Goal: Information Seeking & Learning: Learn about a topic

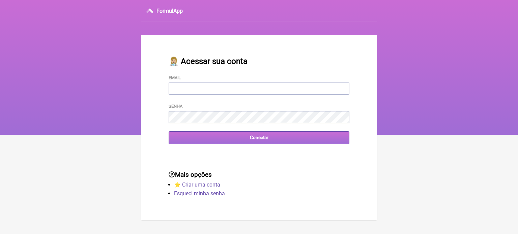
click at [265, 141] on input "Conectar" at bounding box center [258, 137] width 181 height 12
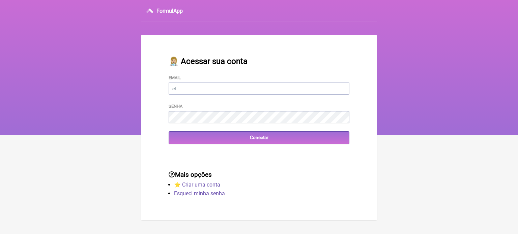
type input "elaine.m.ortega@hotmail.com"
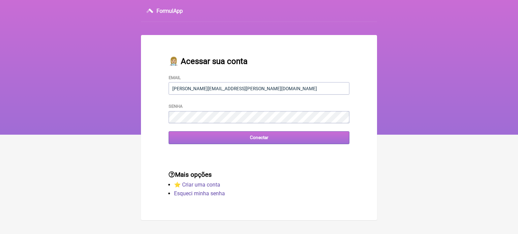
click at [255, 144] on input "Conectar" at bounding box center [258, 137] width 181 height 12
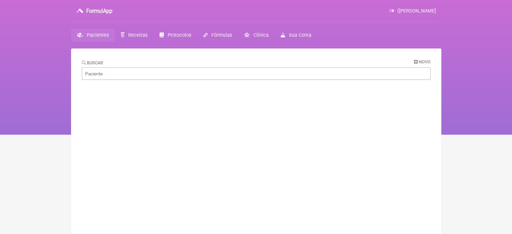
click at [87, 35] on span "Pacientes" at bounding box center [98, 35] width 22 height 6
click at [126, 35] on link "Receitas" at bounding box center [134, 35] width 39 height 13
click at [176, 32] on span "Protocolos" at bounding box center [180, 35] width 24 height 6
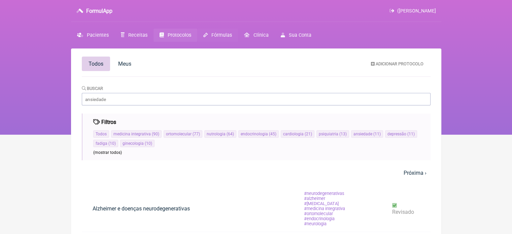
click at [213, 34] on span "Fórmulas" at bounding box center [222, 35] width 21 height 6
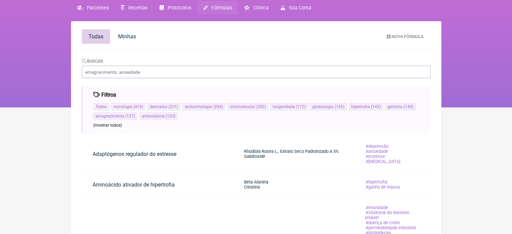
scroll to position [21, 0]
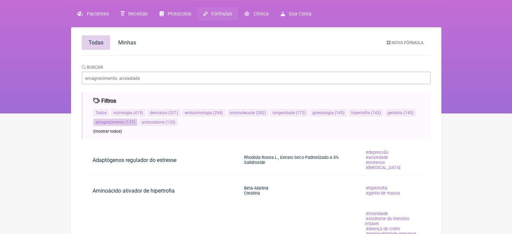
click at [117, 122] on span "emagrecimento" at bounding box center [110, 122] width 29 height 5
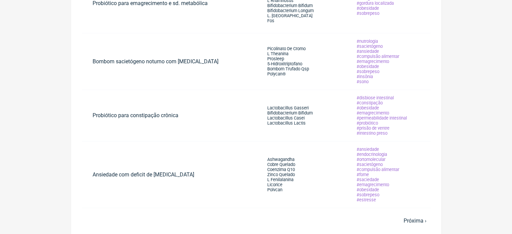
scroll to position [418, 0]
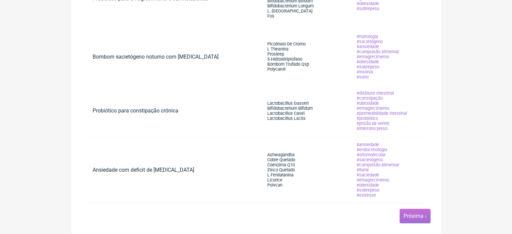
click at [407, 217] on link "Próxima ›" at bounding box center [415, 216] width 23 height 6
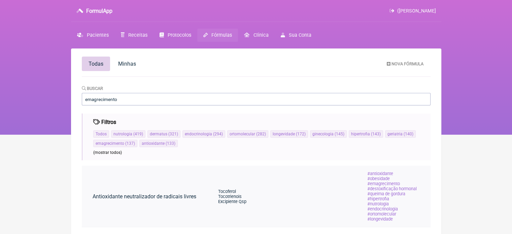
click at [220, 191] on span "Tocoferol" at bounding box center [227, 191] width 18 height 5
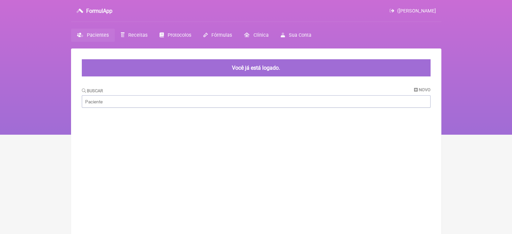
drag, startPoint x: 431, startPoint y: 8, endPoint x: 271, endPoint y: 23, distance: 160.4
click at [430, 8] on span "([PERSON_NAME]" at bounding box center [417, 11] width 39 height 6
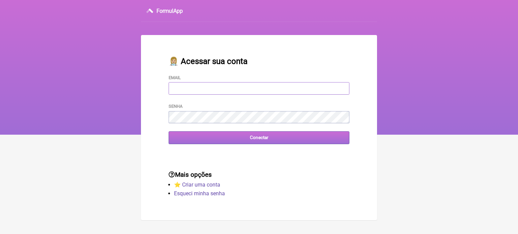
type input "elaine.m.ortega@hotmail.com"
click at [244, 140] on input "Conectar" at bounding box center [258, 137] width 181 height 12
